Goal: Submit feedback/report problem

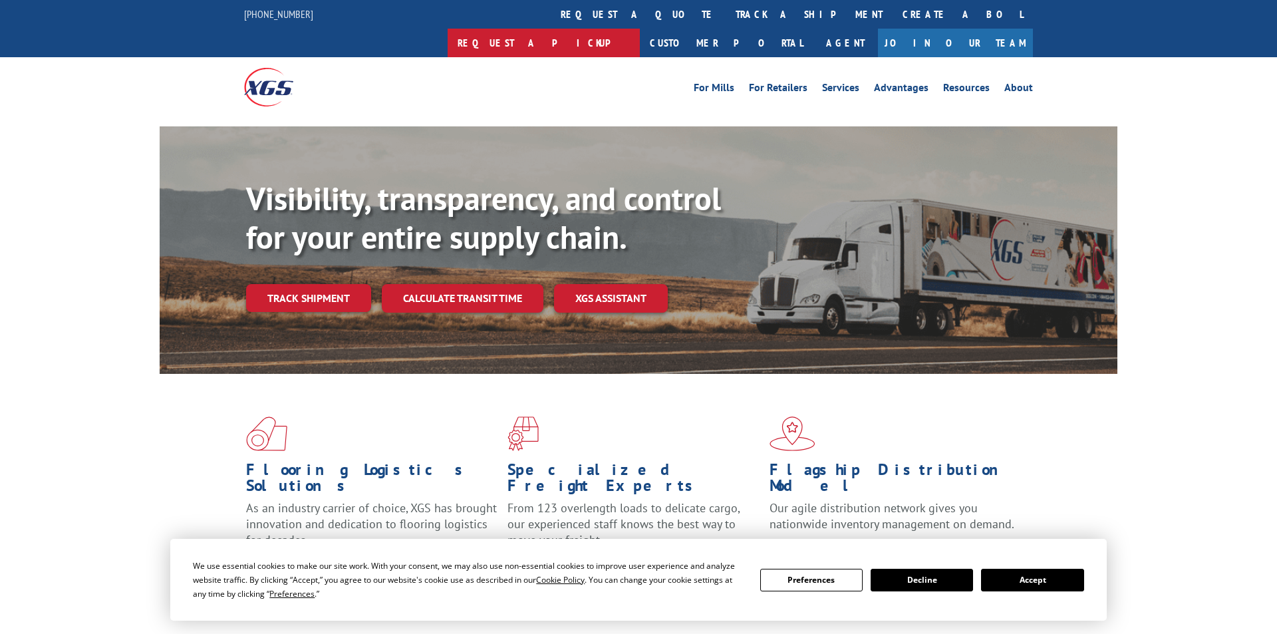
click at [640, 29] on link "Request a pickup" at bounding box center [544, 43] width 192 height 29
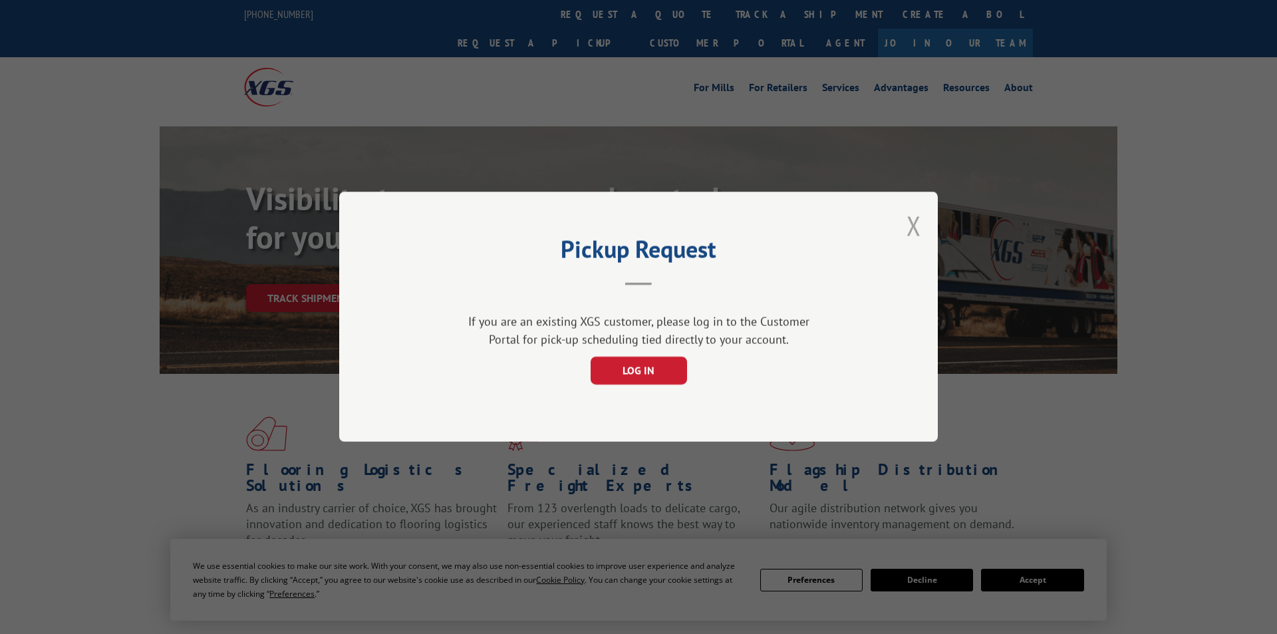
click at [915, 227] on button "Close modal" at bounding box center [914, 225] width 15 height 35
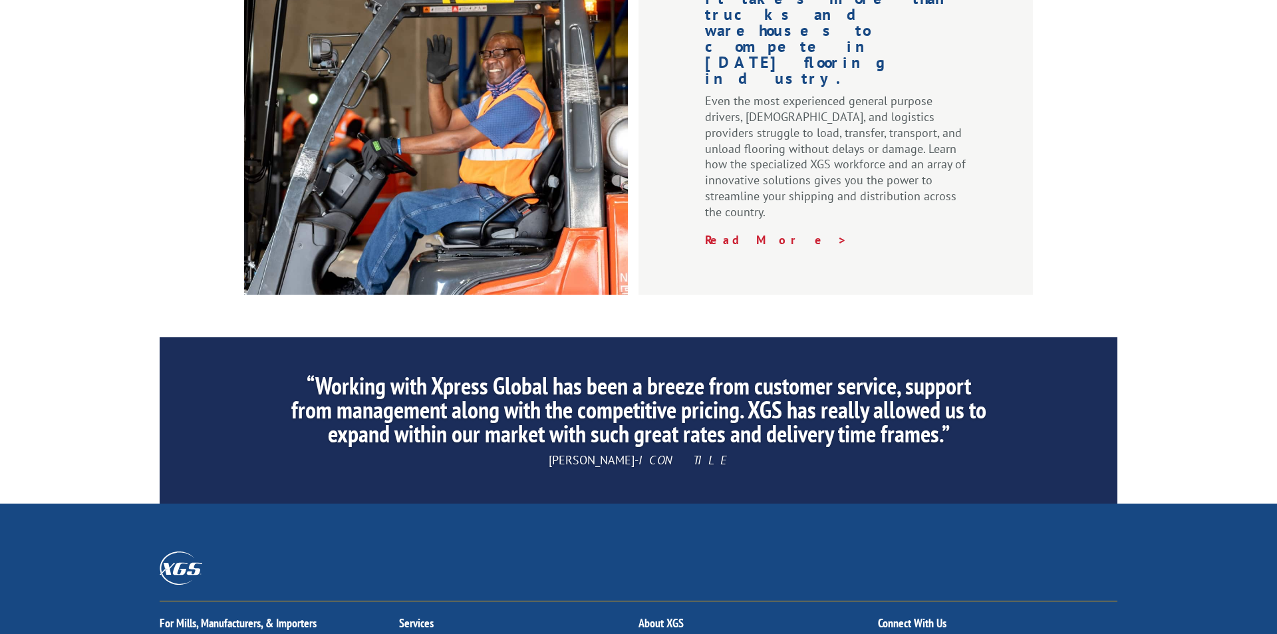
scroll to position [1999, 0]
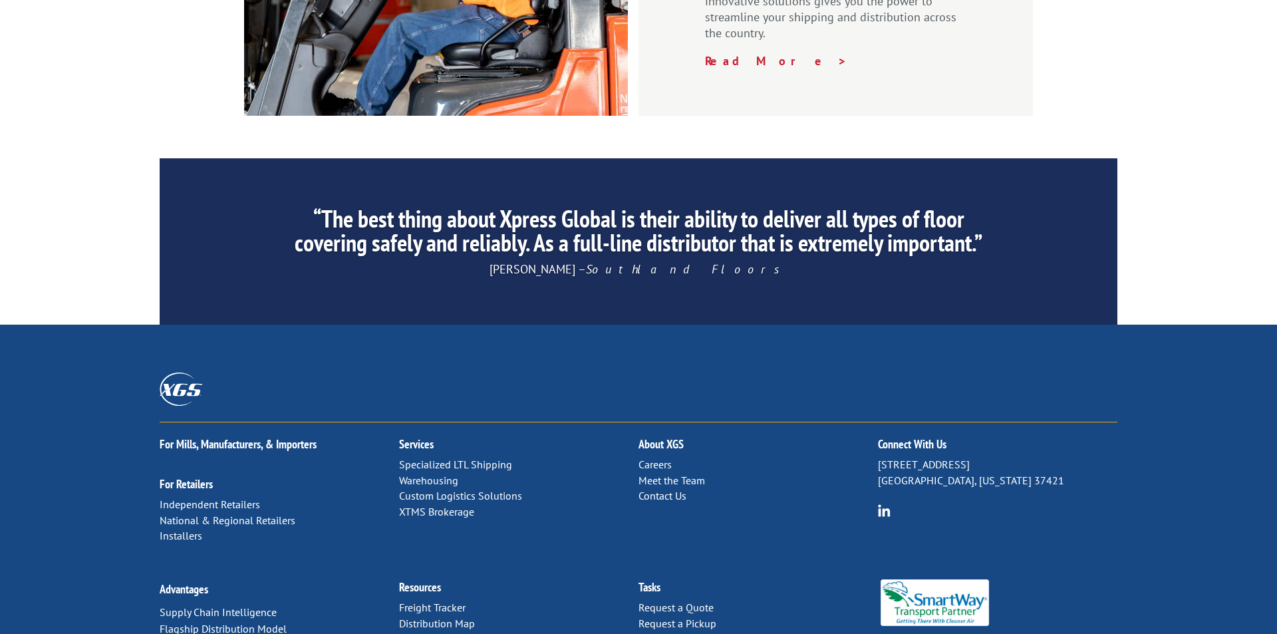
click at [664, 489] on link "Contact Us" at bounding box center [663, 495] width 48 height 13
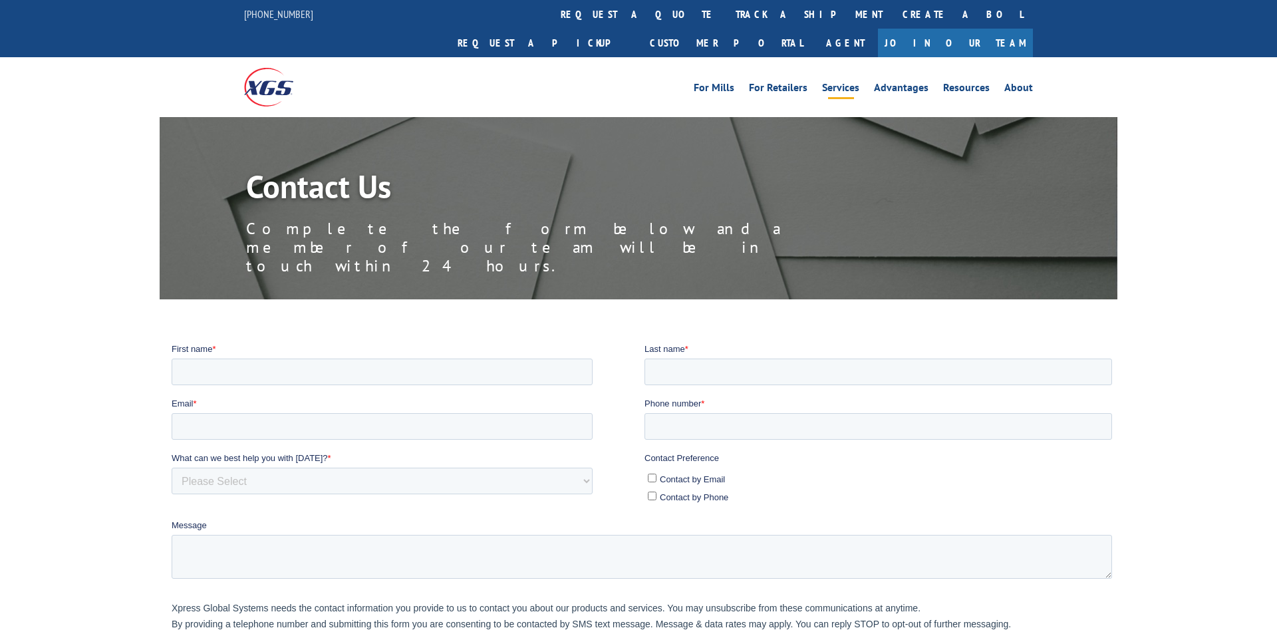
click at [850, 82] on link "Services" at bounding box center [840, 89] width 37 height 15
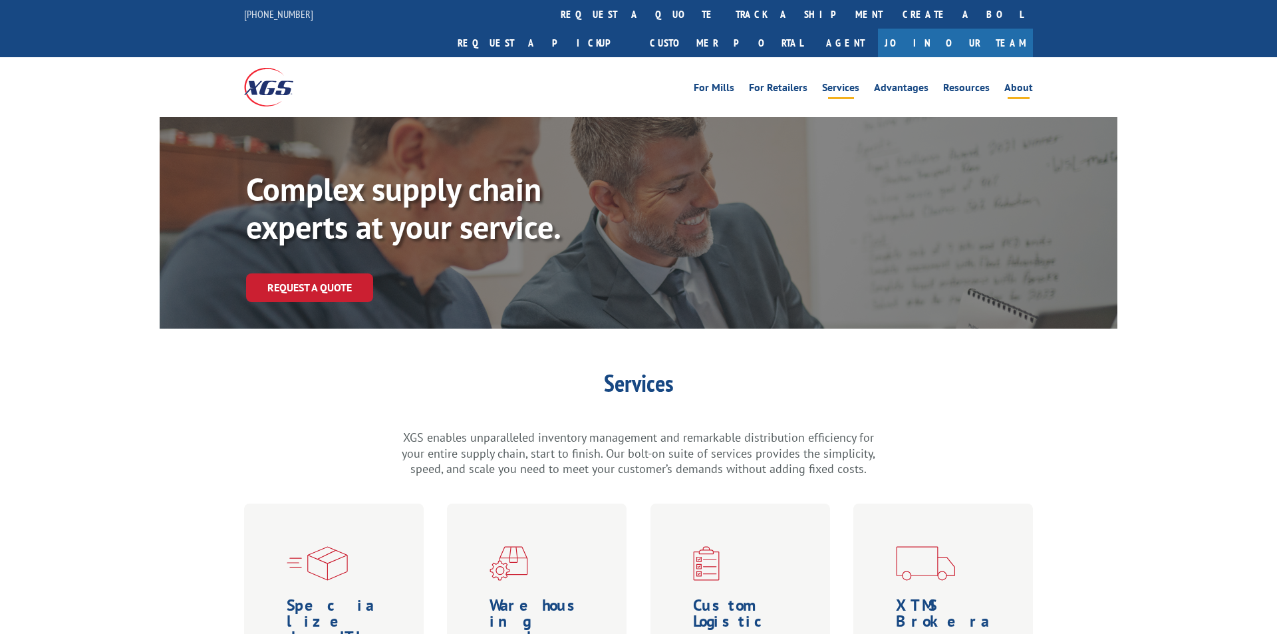
click at [1018, 82] on link "About" at bounding box center [1019, 89] width 29 height 15
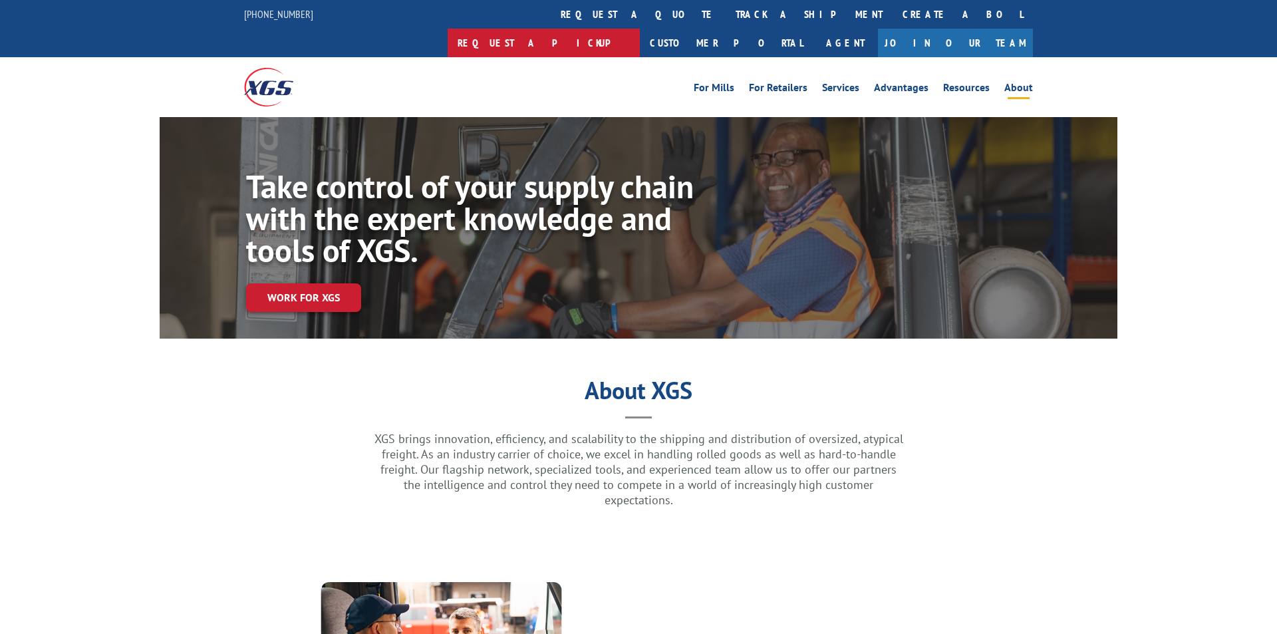
click at [640, 29] on link "Request a pickup" at bounding box center [544, 43] width 192 height 29
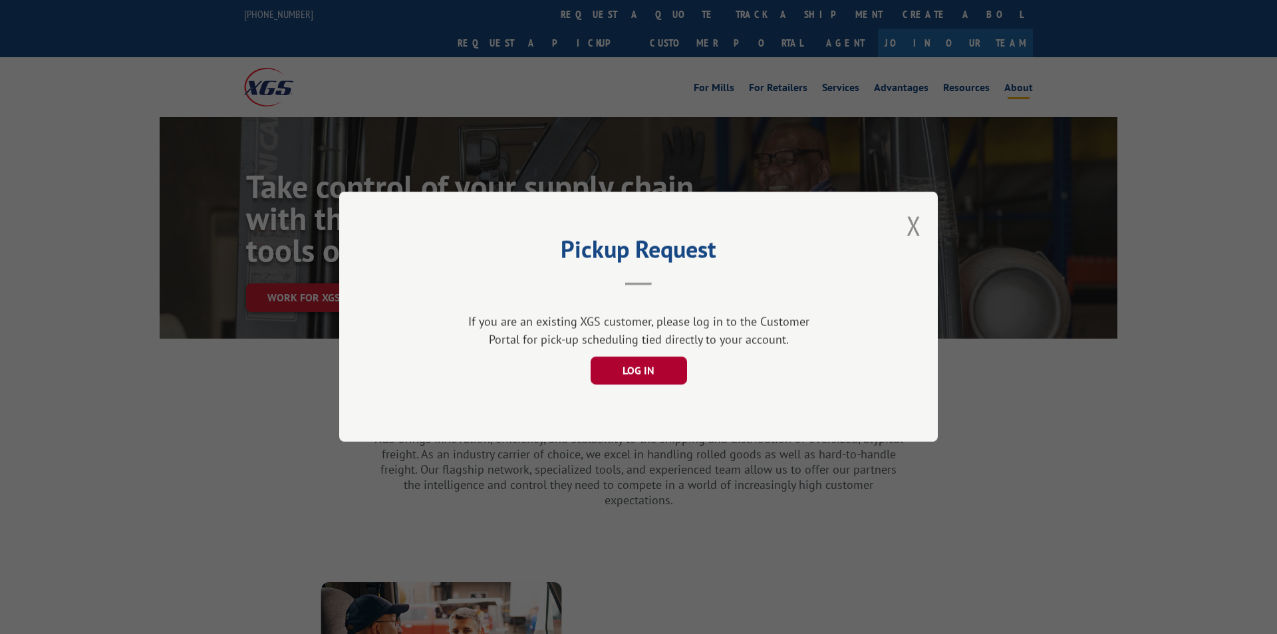
click at [628, 373] on button "LOG IN" at bounding box center [639, 371] width 96 height 28
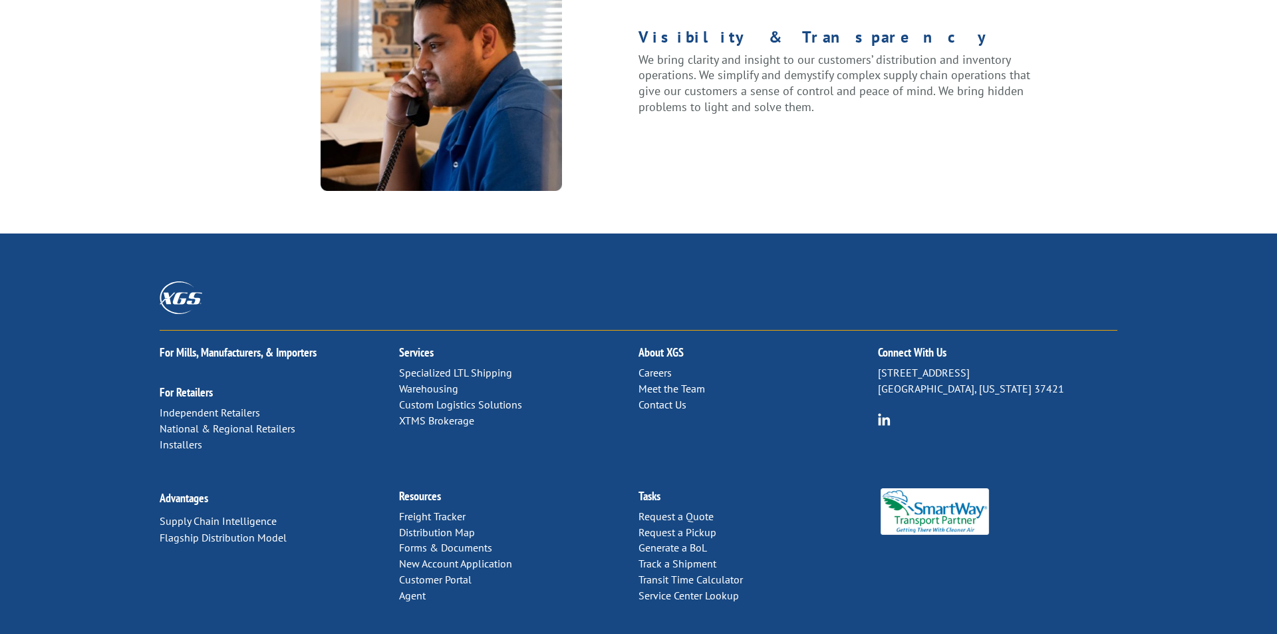
scroll to position [1685, 0]
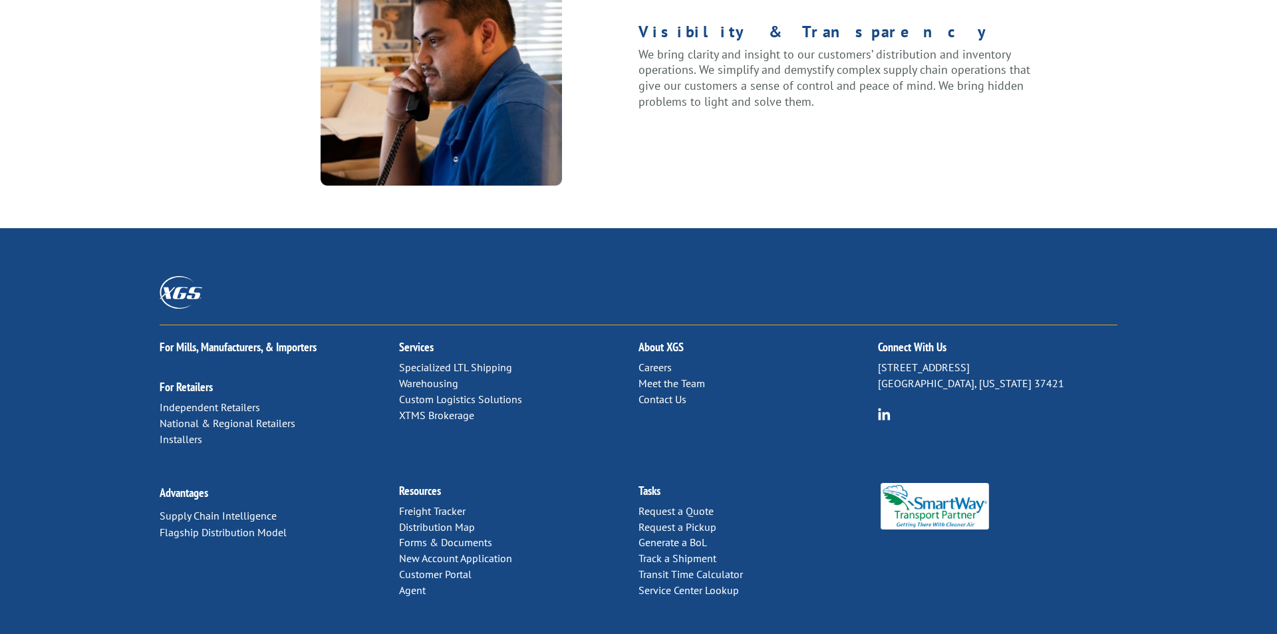
click at [658, 393] on link "Contact Us" at bounding box center [663, 399] width 48 height 13
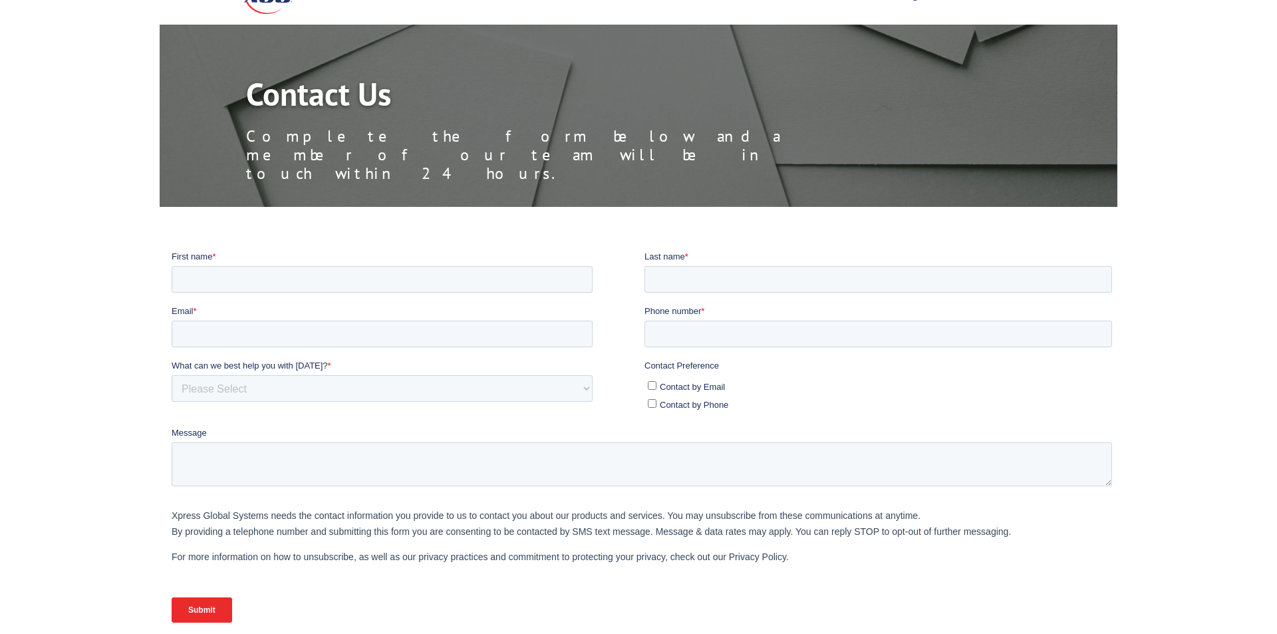
scroll to position [76, 0]
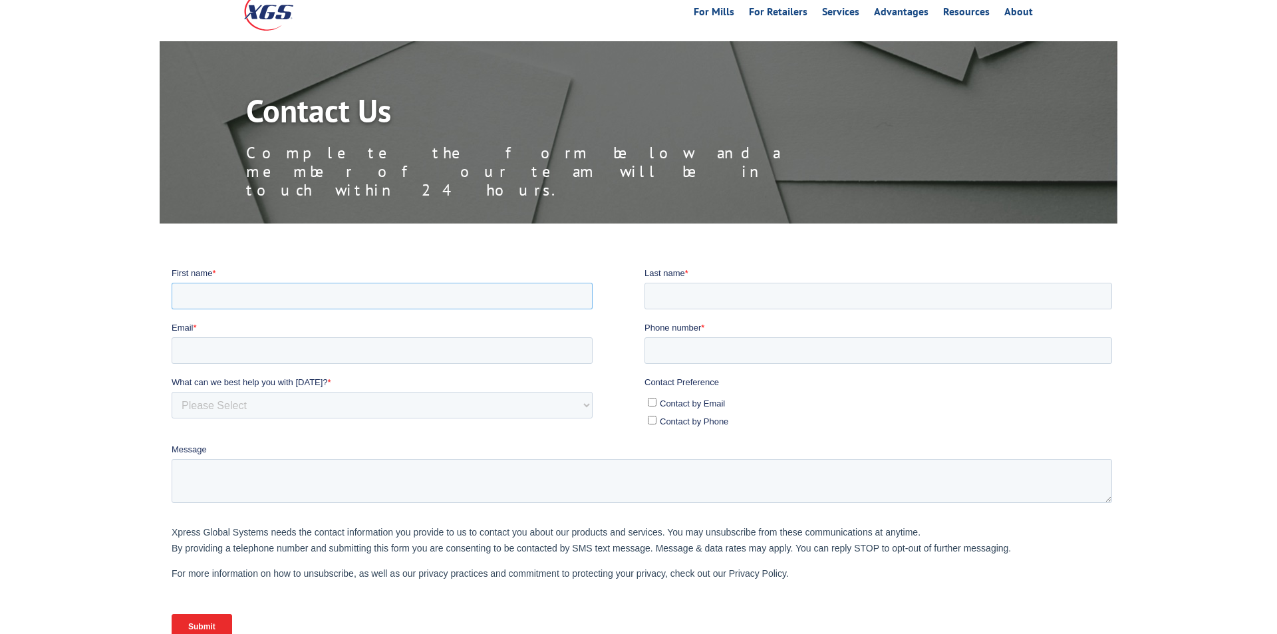
click at [466, 295] on input "First name *" at bounding box center [382, 295] width 421 height 27
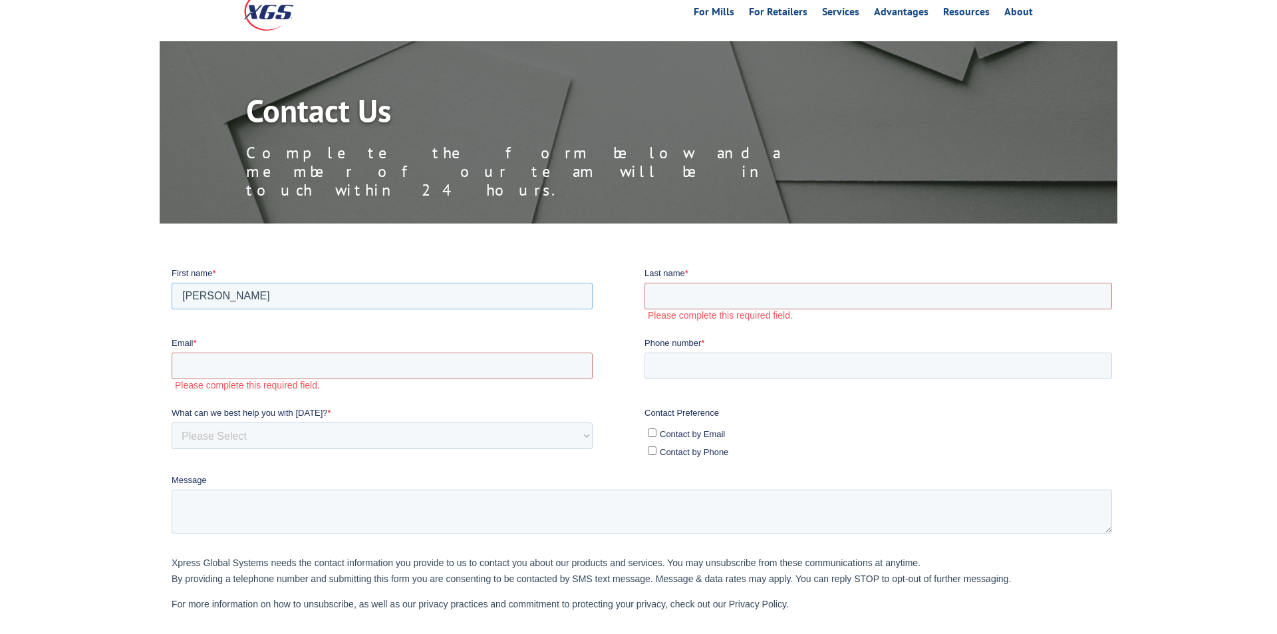
type input "[PERSON_NAME]"
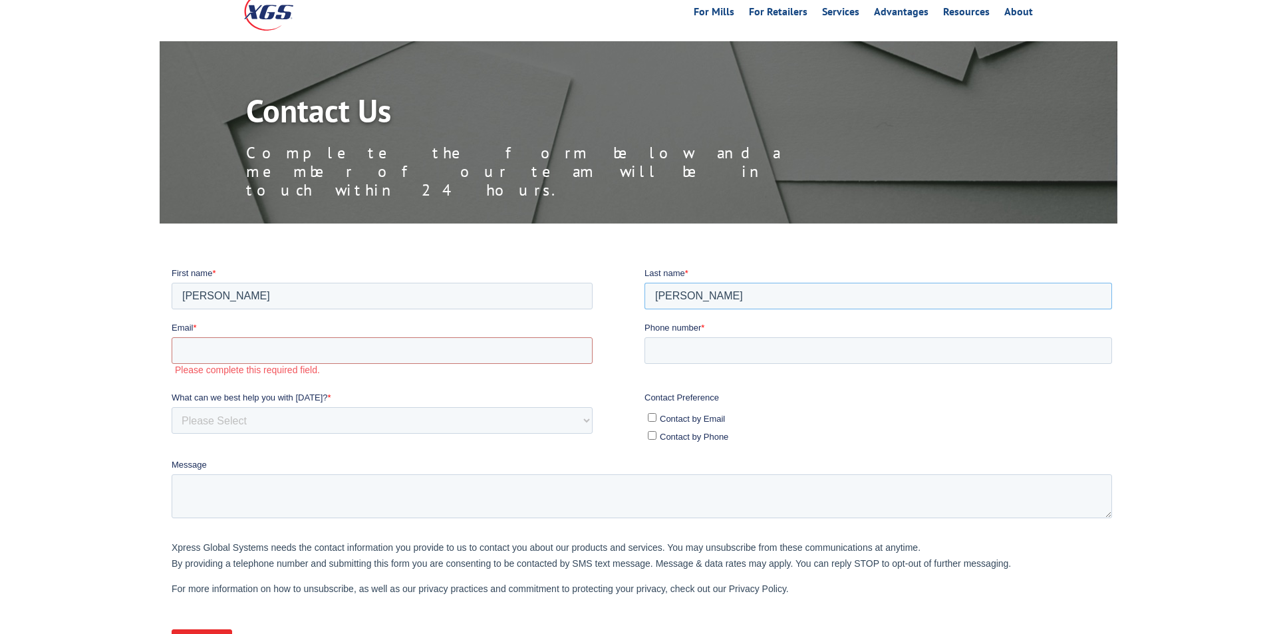
type input "[PERSON_NAME]"
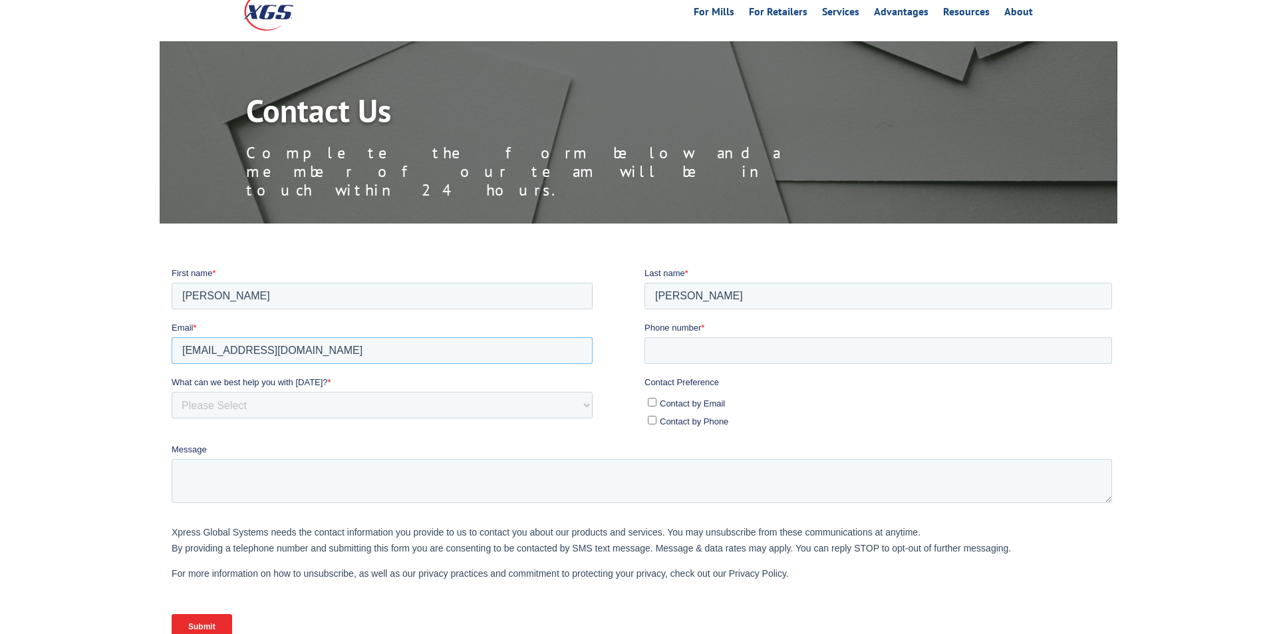
type input "[EMAIL_ADDRESS][DOMAIN_NAME]"
type input "4"
type input "9414211041"
click at [172, 391] on select "Please Select Quoting, Opening New Account, or New Business Opportunity Shipmen…" at bounding box center [382, 404] width 421 height 27
select select "Other"
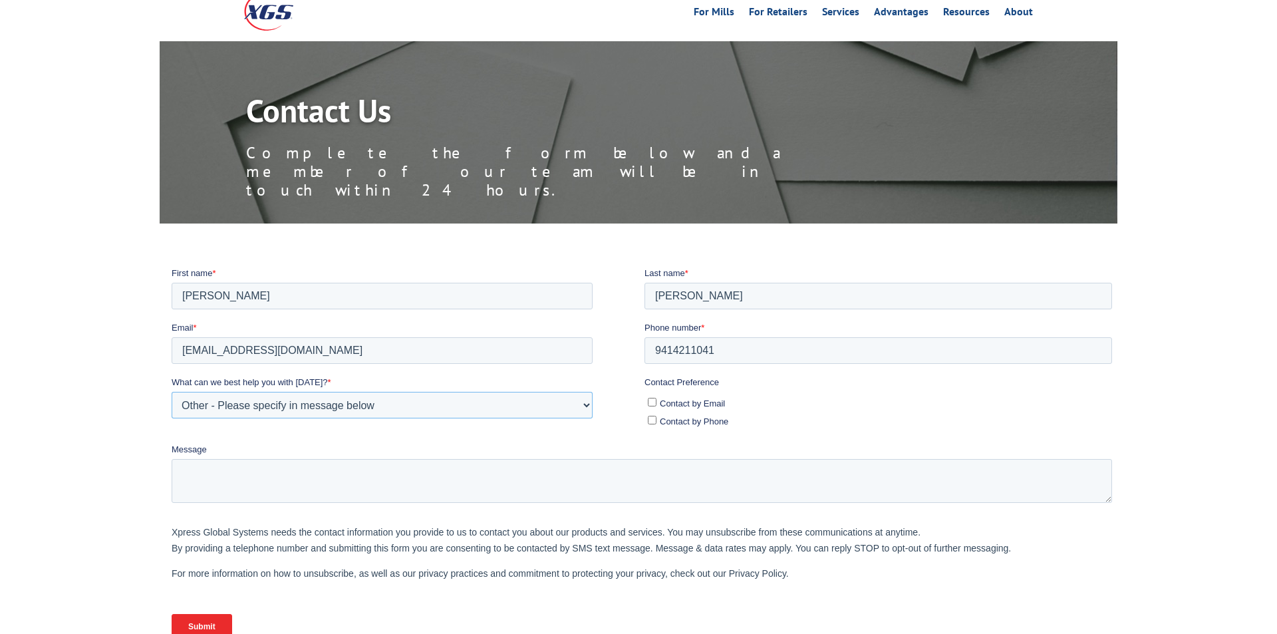
click option "Other - Please specify in message below" at bounding box center [172, 266] width 0 height 0
click at [655, 407] on label "Contact by Email" at bounding box center [880, 402] width 464 height 14
click at [655, 406] on input "Contact by Email" at bounding box center [652, 401] width 9 height 9
checkbox input "true"
click at [579, 475] on textarea "Message" at bounding box center [642, 480] width 941 height 44
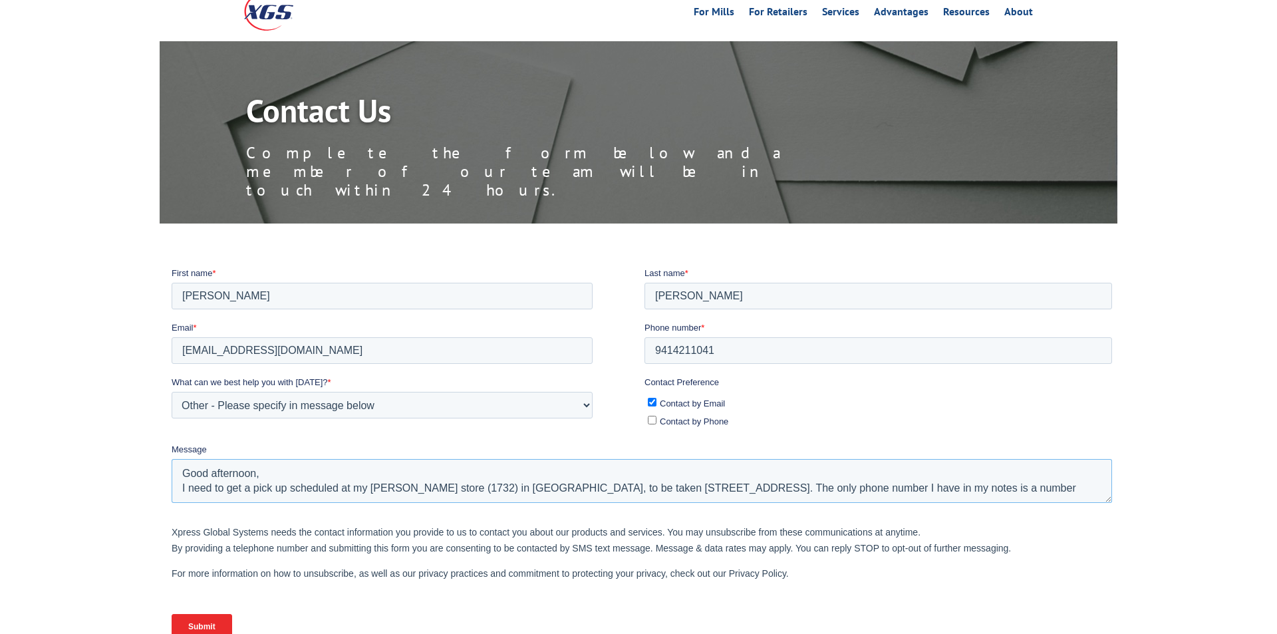
scroll to position [7, 0]
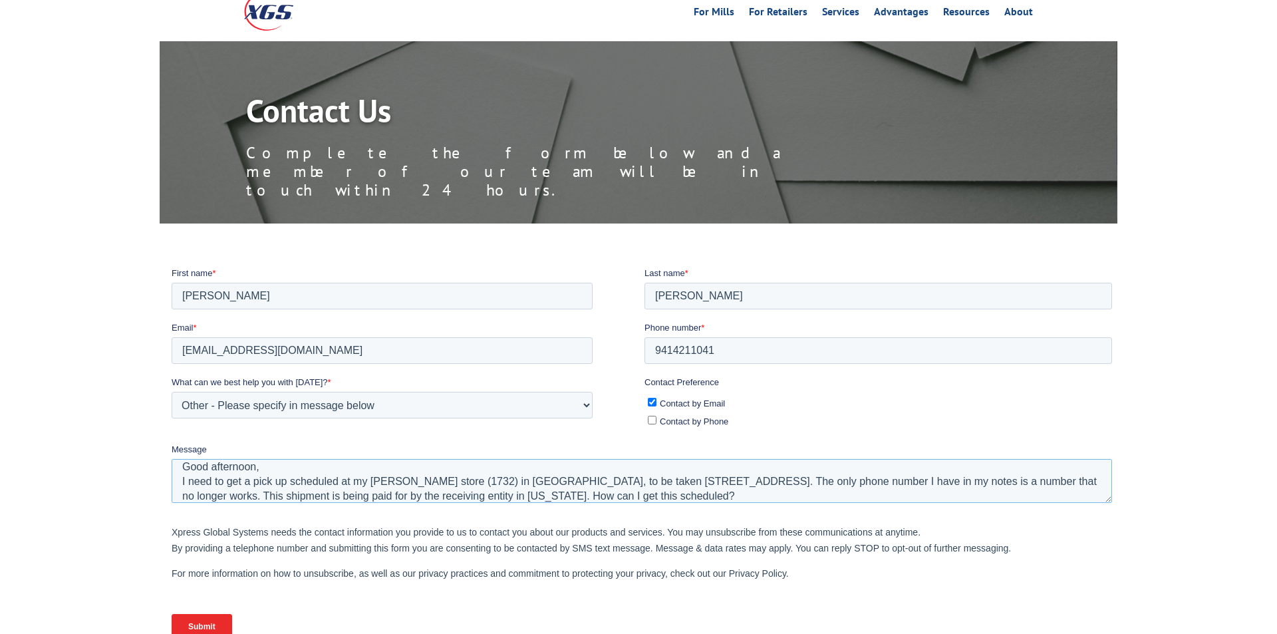
type textarea "Good afternoon, I need to get a pick up scheduled at my [PERSON_NAME] store (17…"
click at [188, 632] on input "Submit" at bounding box center [202, 625] width 61 height 25
